Goal: Information Seeking & Learning: Learn about a topic

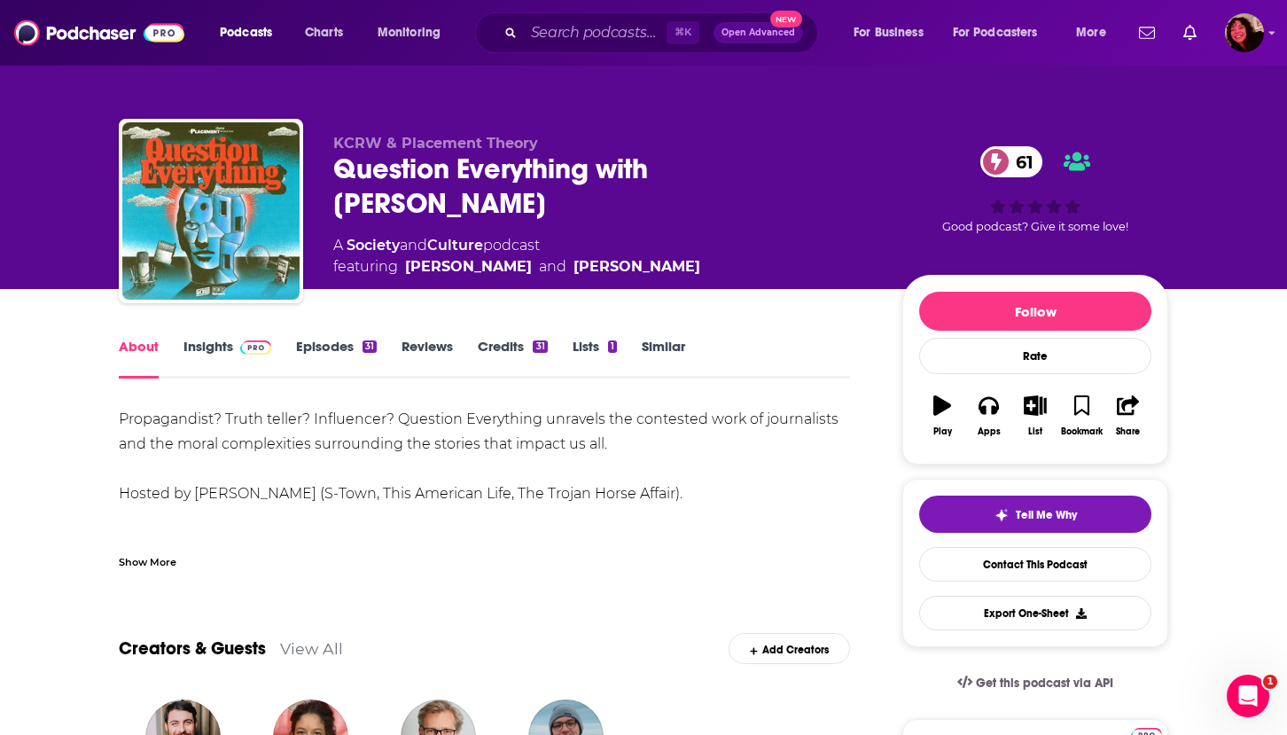
click at [194, 337] on div "About Insights Episodes 31 Reviews Credits 31 Lists 1 Similar" at bounding box center [484, 356] width 731 height 43
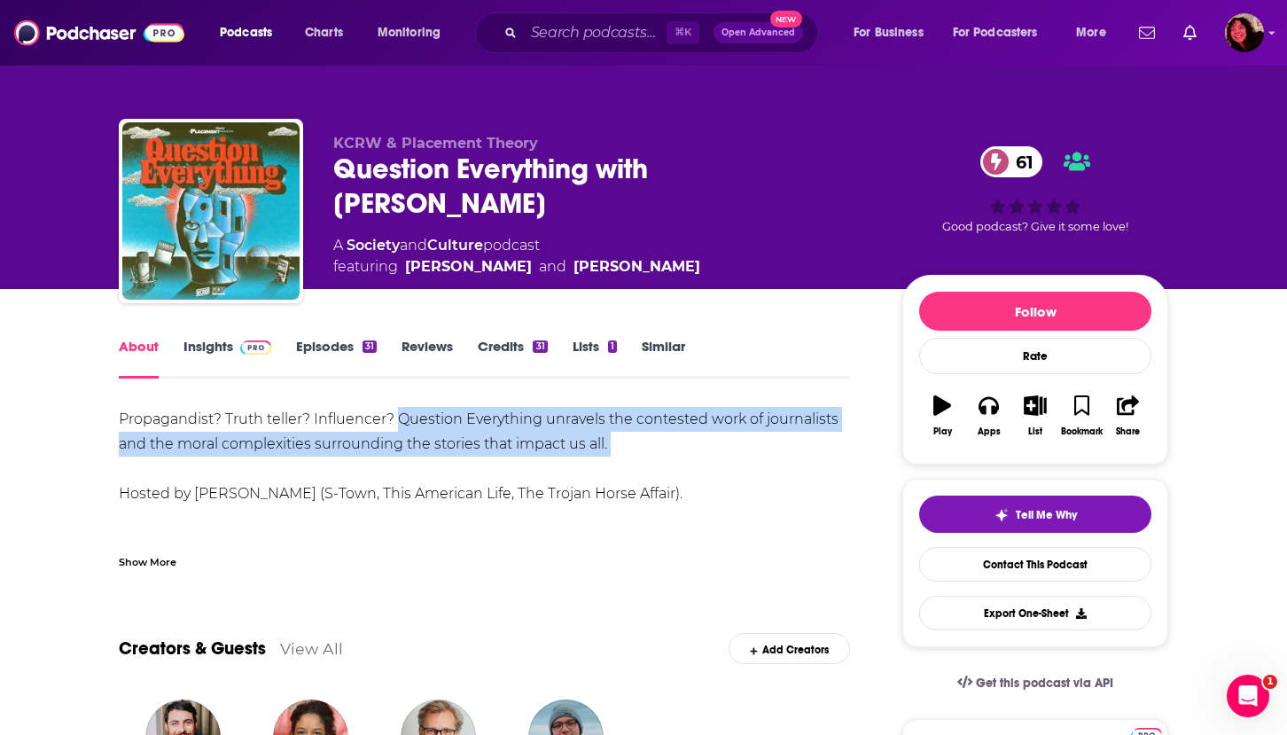
drag, startPoint x: 400, startPoint y: 419, endPoint x: 653, endPoint y: 463, distance: 257.3
click at [653, 463] on div "Propagandist? Truth teller? Influencer? Question Everything unravels the contes…" at bounding box center [484, 518] width 731 height 223
copy div "Question Everything unravels the contested work of journalists and the moral co…"
click at [212, 343] on link "Insights" at bounding box center [227, 358] width 88 height 41
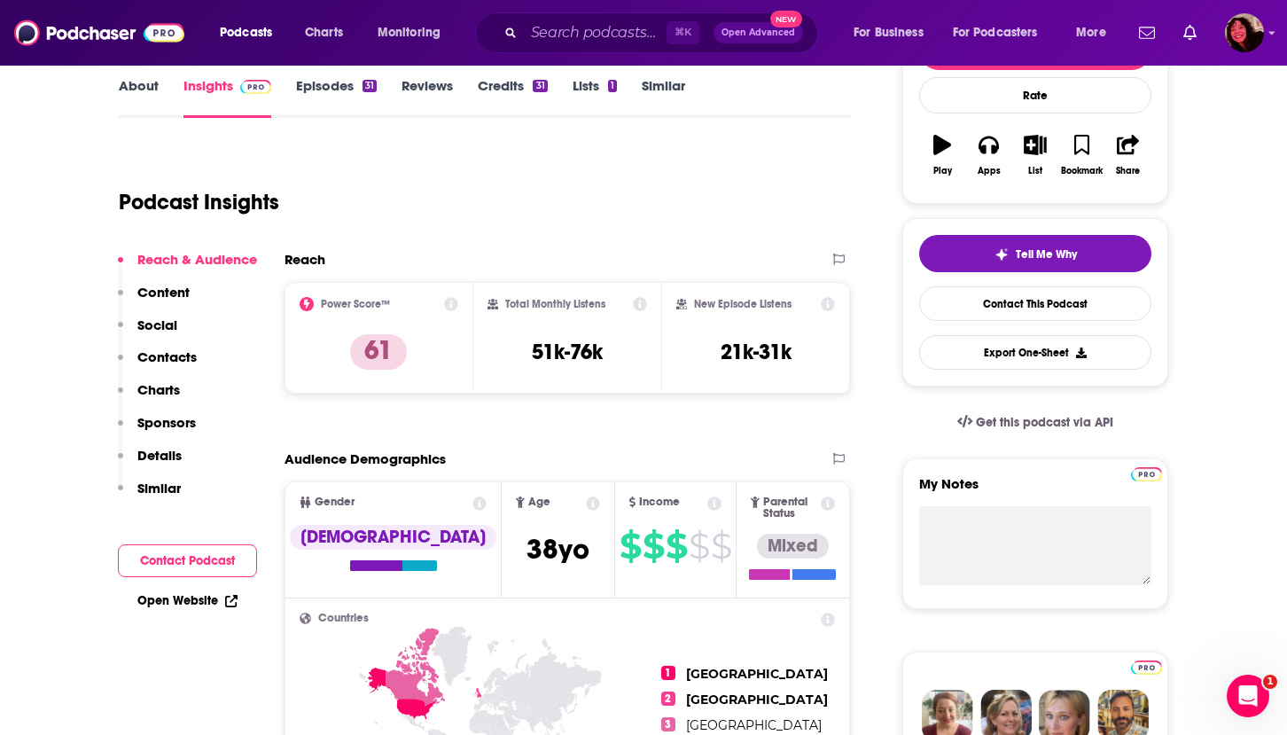
scroll to position [308, 0]
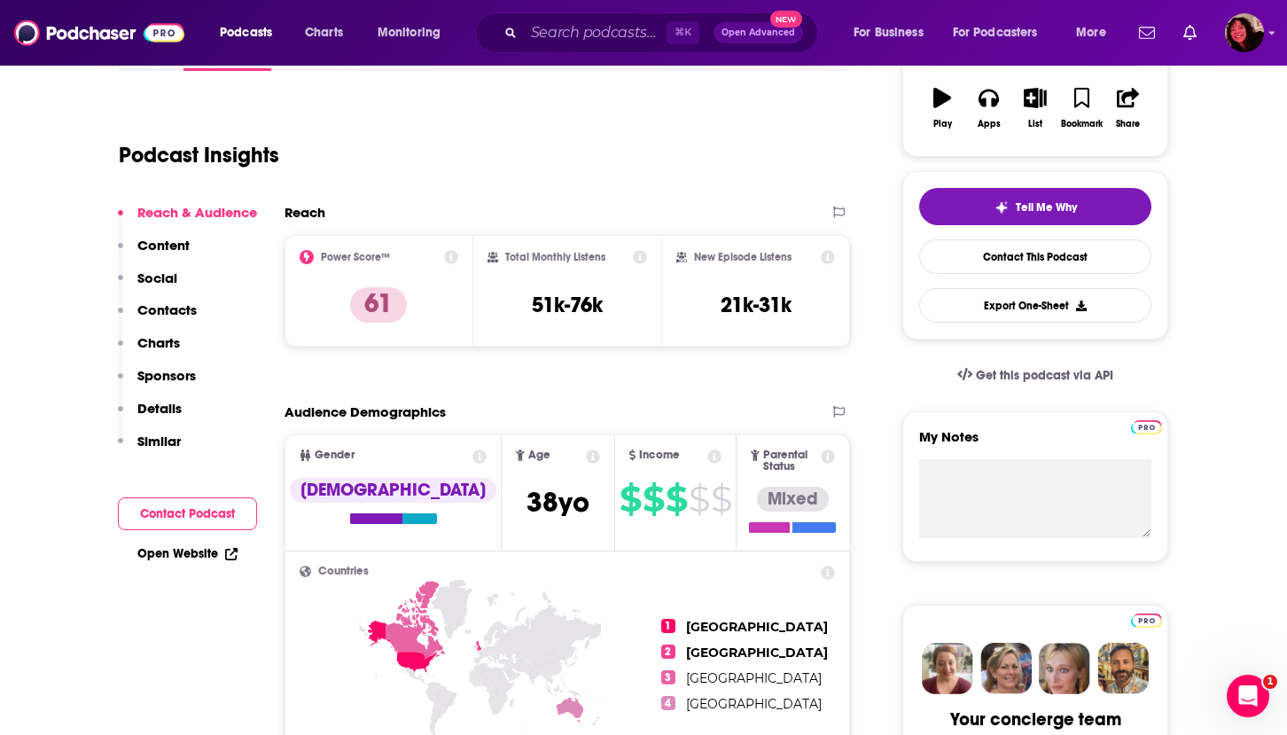
click at [179, 313] on p "Contacts" at bounding box center [166, 309] width 59 height 17
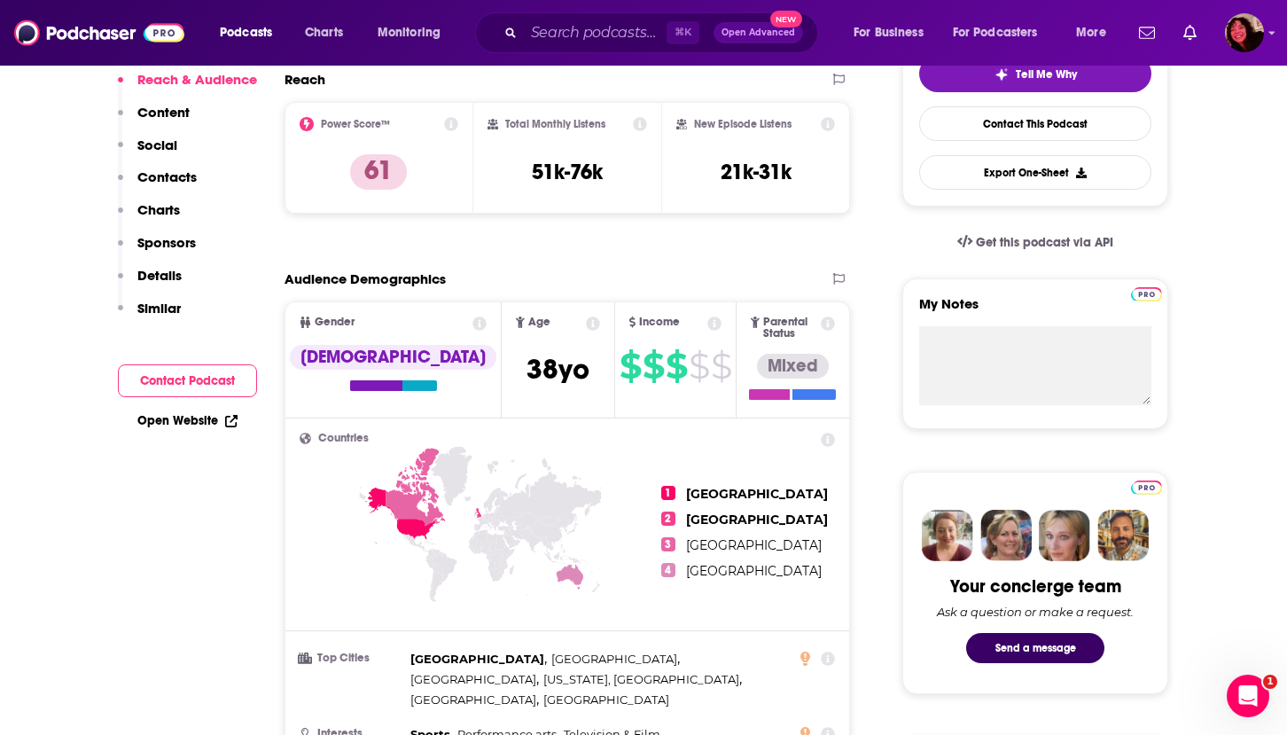
scroll to position [0, 0]
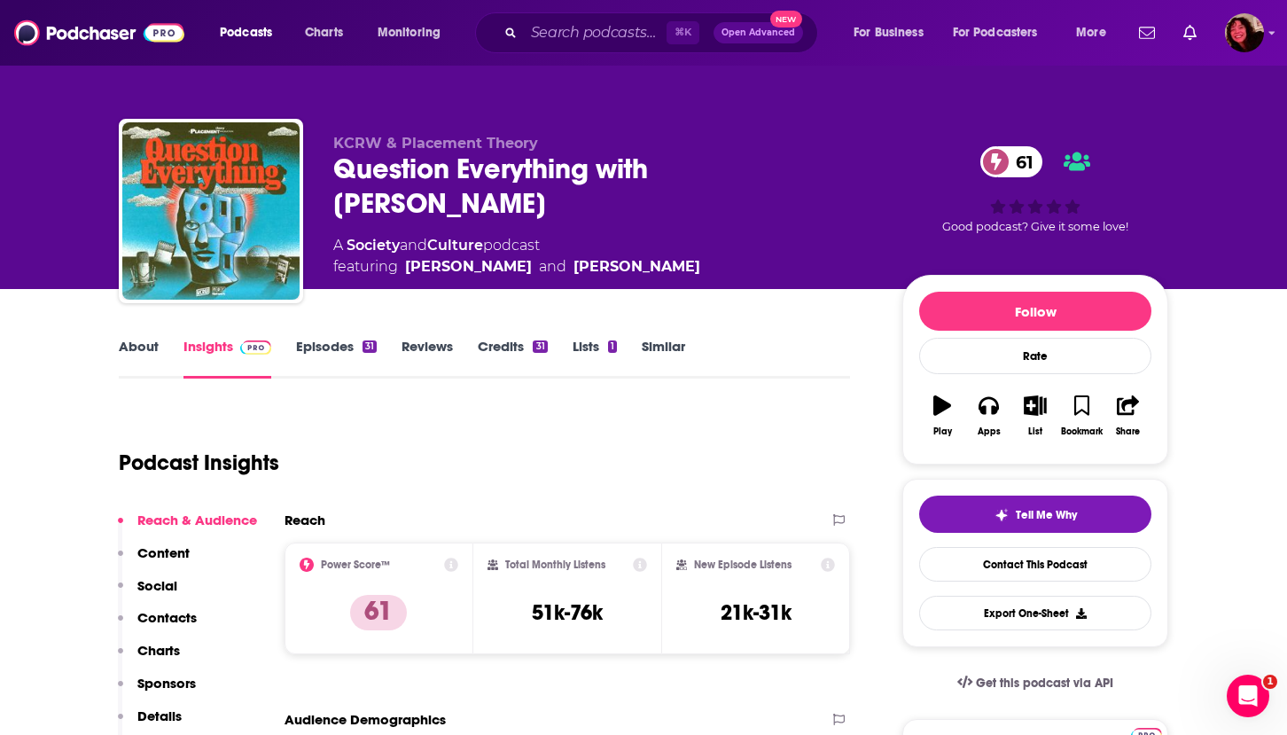
click at [126, 353] on link "About" at bounding box center [139, 358] width 40 height 41
